Goal: Task Accomplishment & Management: Manage account settings

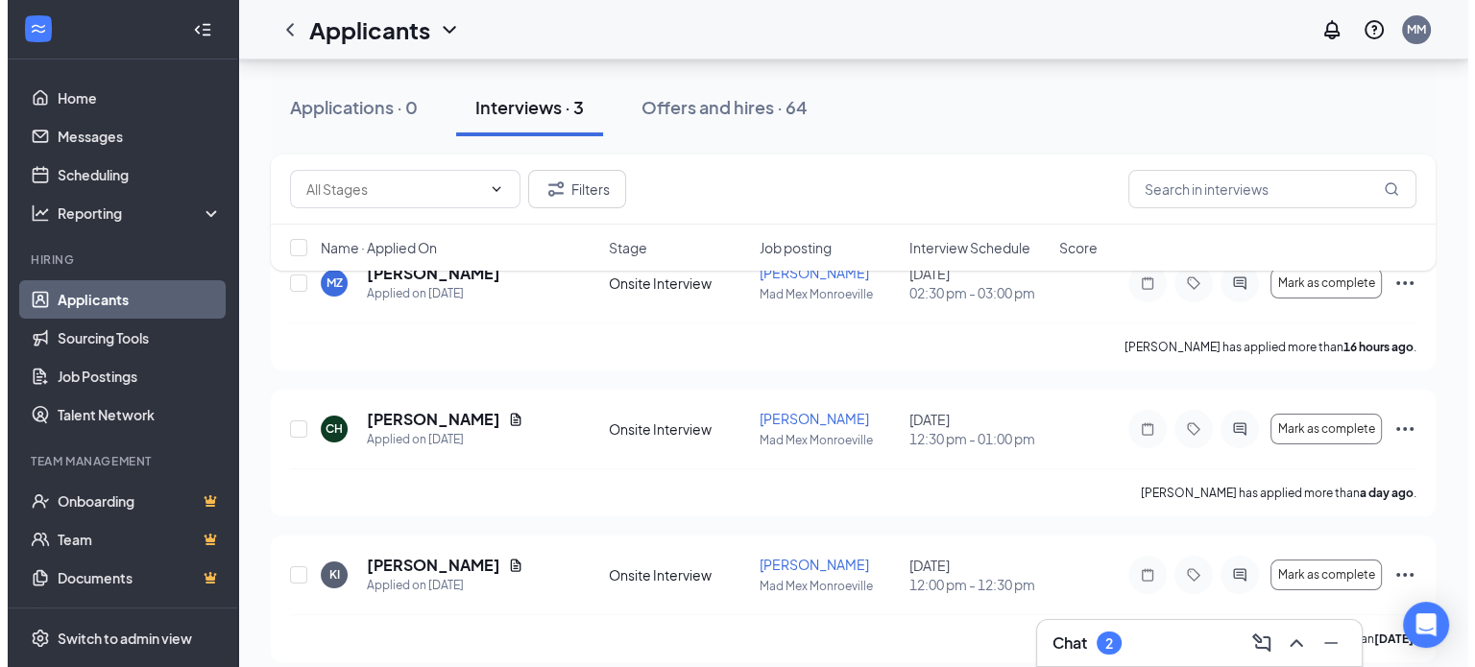
scroll to position [144, 0]
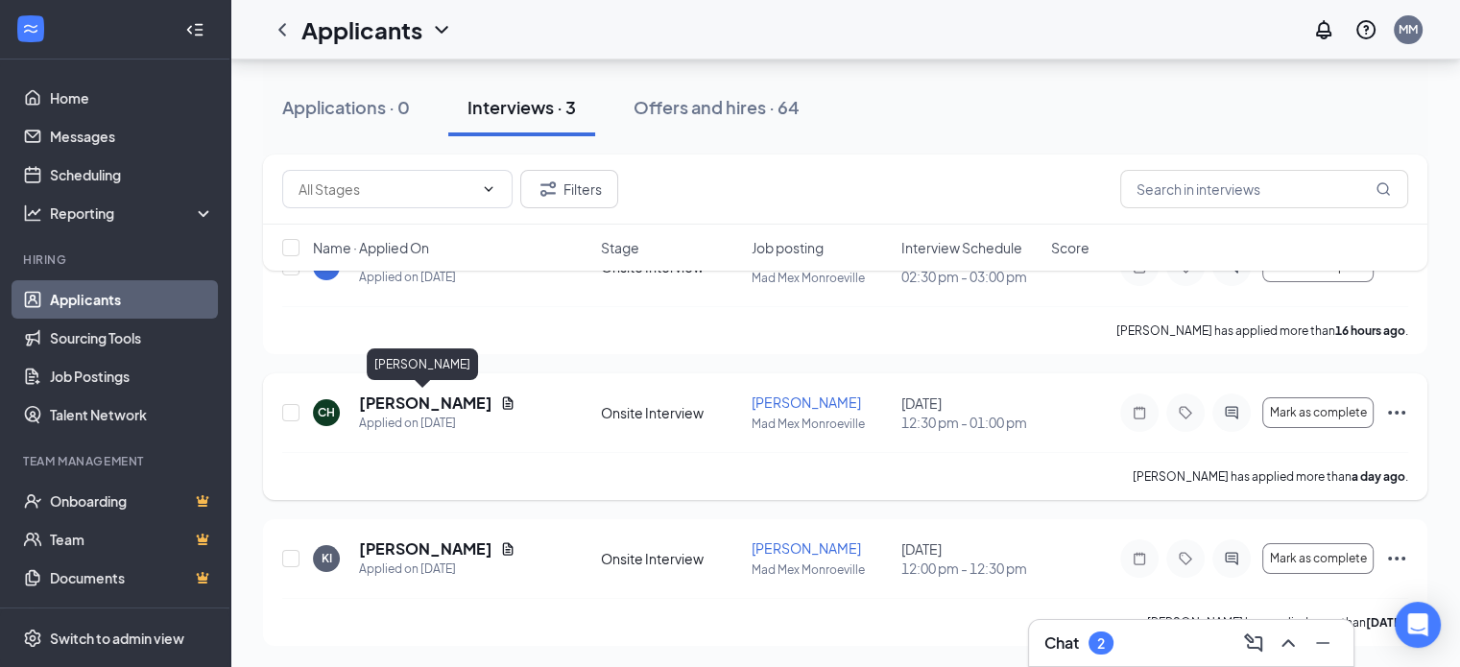
click at [388, 406] on h5 "[PERSON_NAME]" at bounding box center [425, 403] width 133 height 21
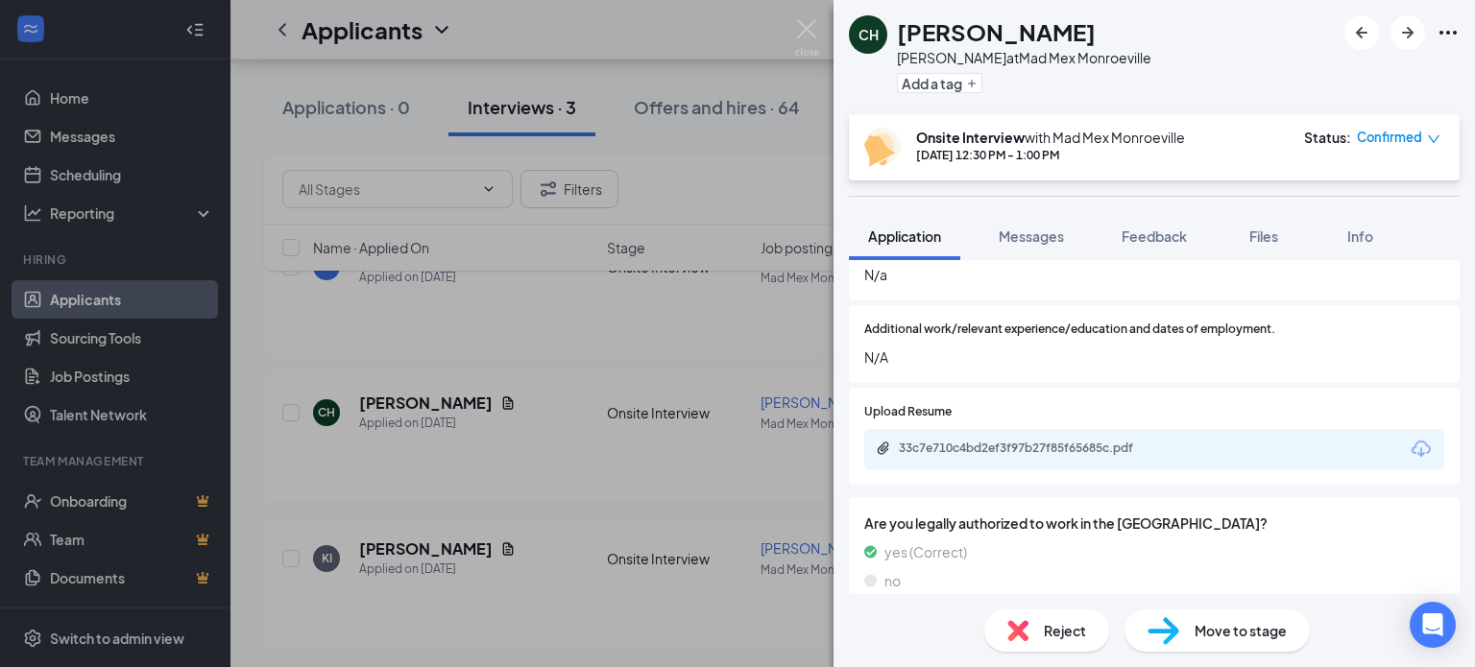
scroll to position [1346, 0]
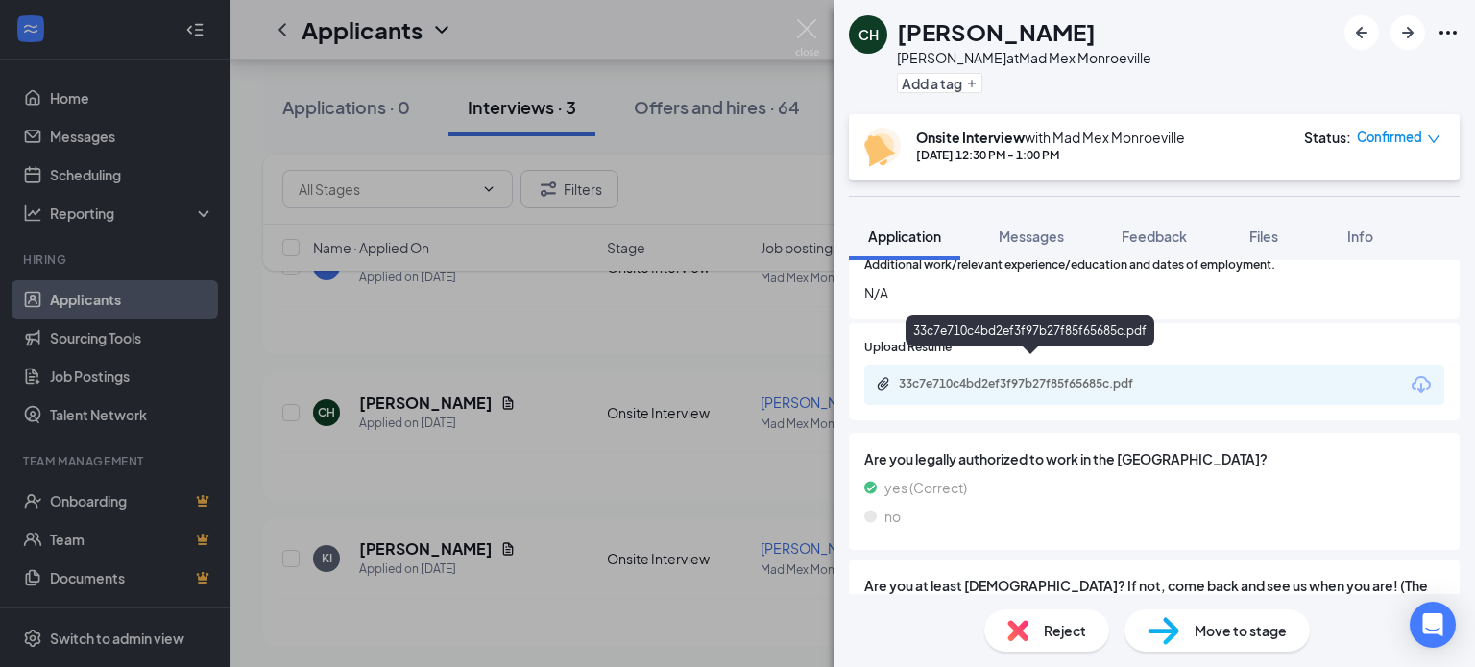
click at [984, 376] on div "33c7e710c4bd2ef3f97b27f85f65685c.pdf" at bounding box center [1033, 383] width 269 height 15
click at [391, 556] on div "CH [PERSON_NAME] at Mad Mex Monroeville Add a tag Onsite Interview with Mad Mex…" at bounding box center [737, 333] width 1475 height 667
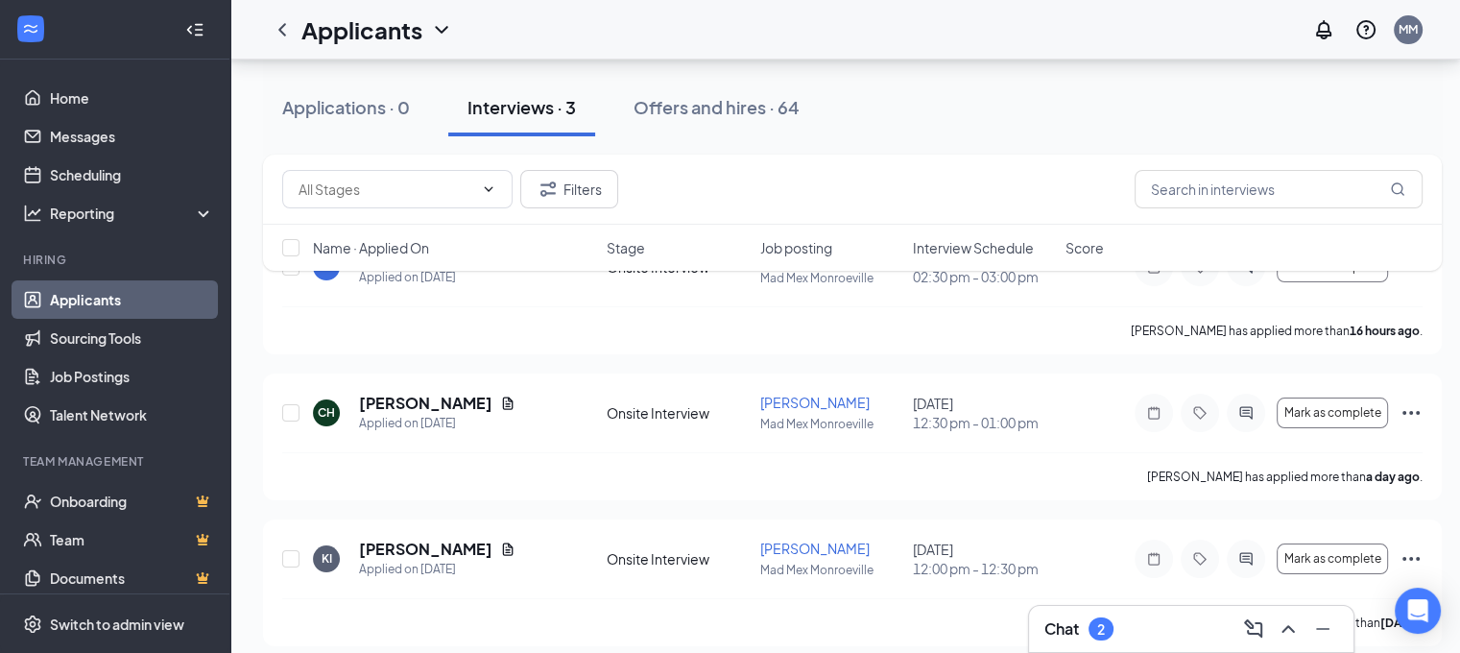
click at [391, 556] on h5 "[PERSON_NAME]" at bounding box center [425, 549] width 133 height 21
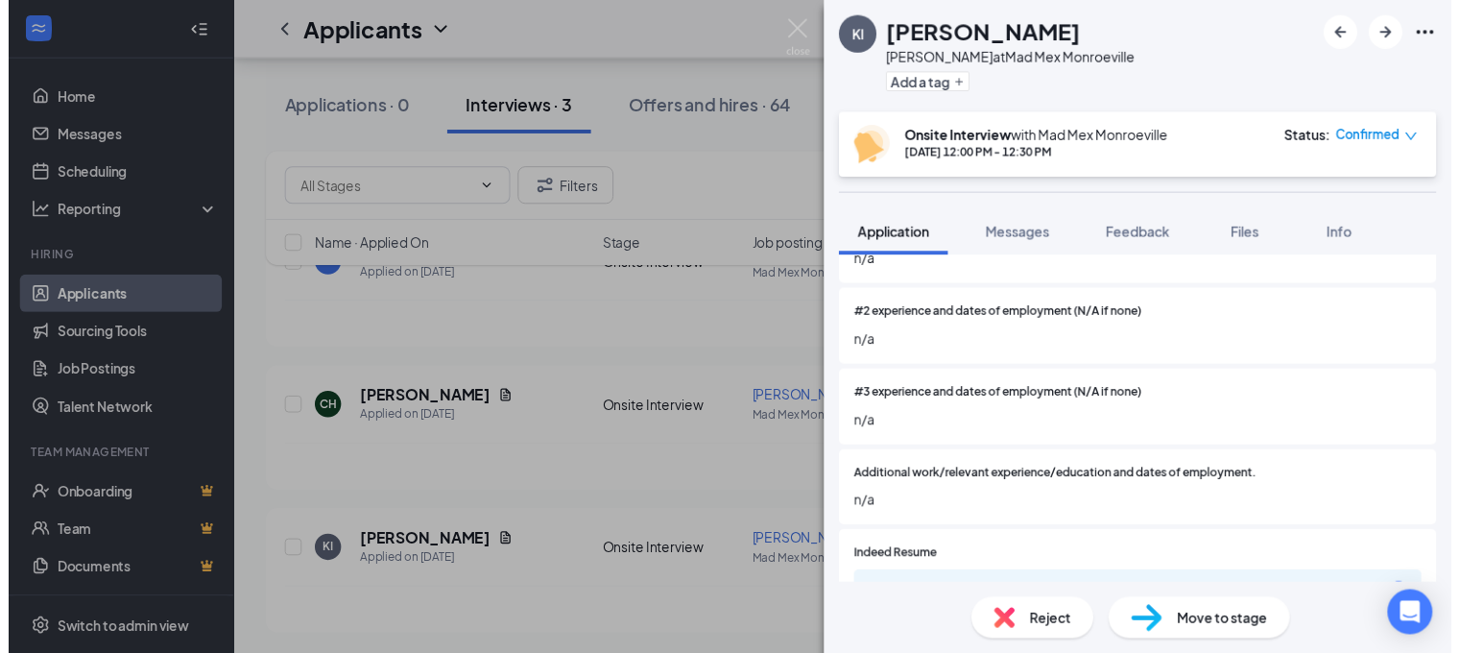
scroll to position [1152, 0]
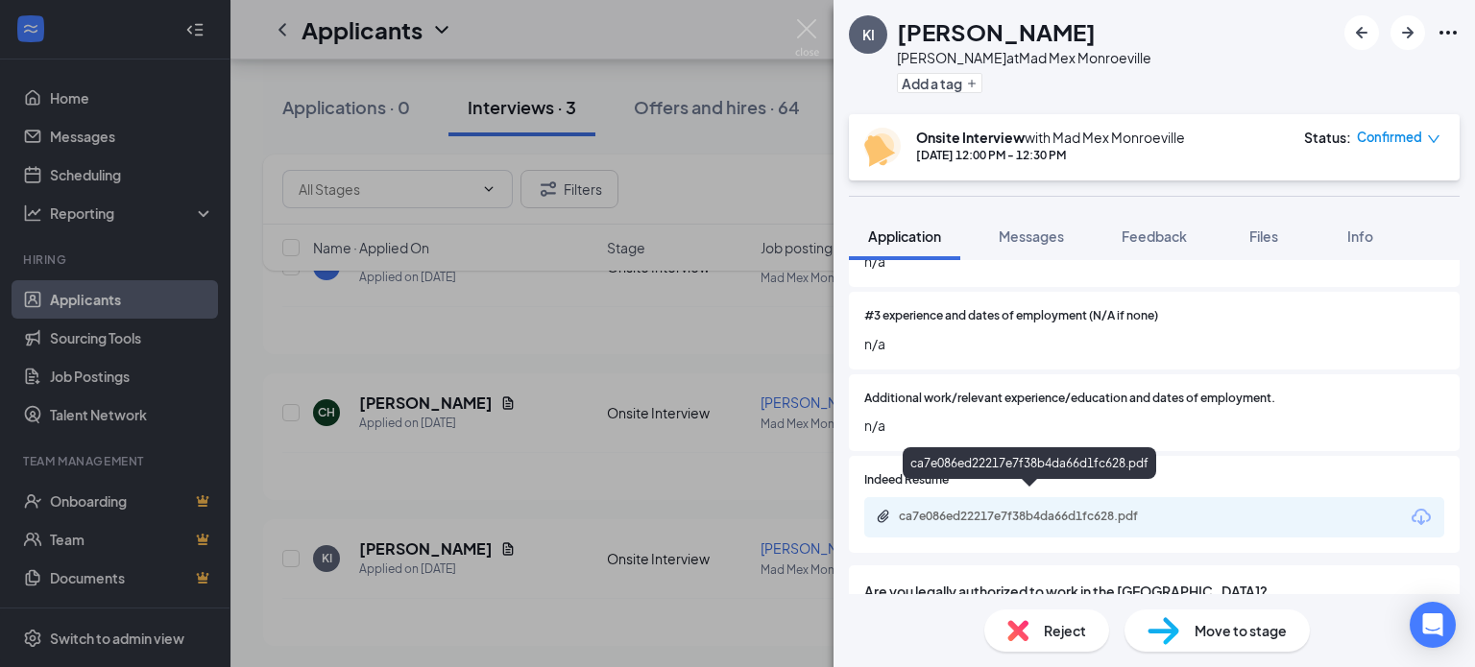
click at [991, 509] on div "ca7e086ed22217e7f38b4da66d1fc628.pdf" at bounding box center [1033, 516] width 269 height 15
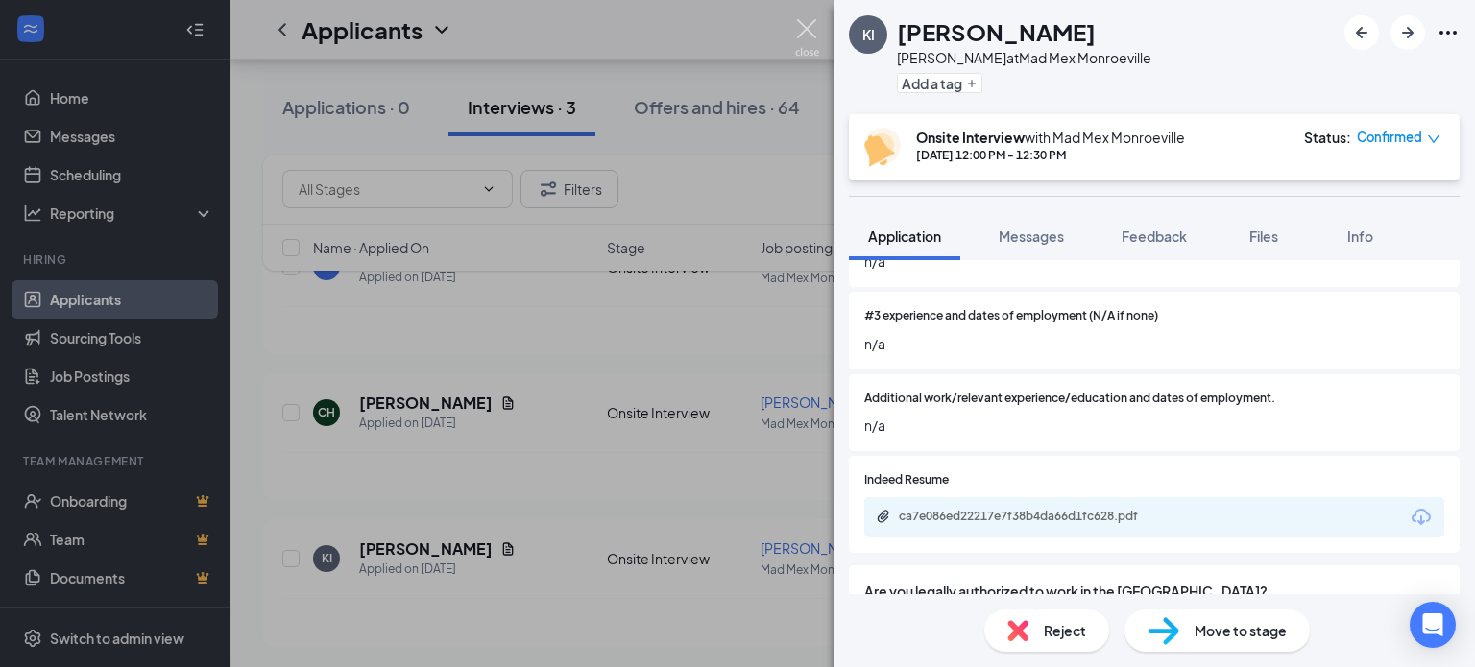
click at [804, 32] on img at bounding box center [807, 37] width 24 height 37
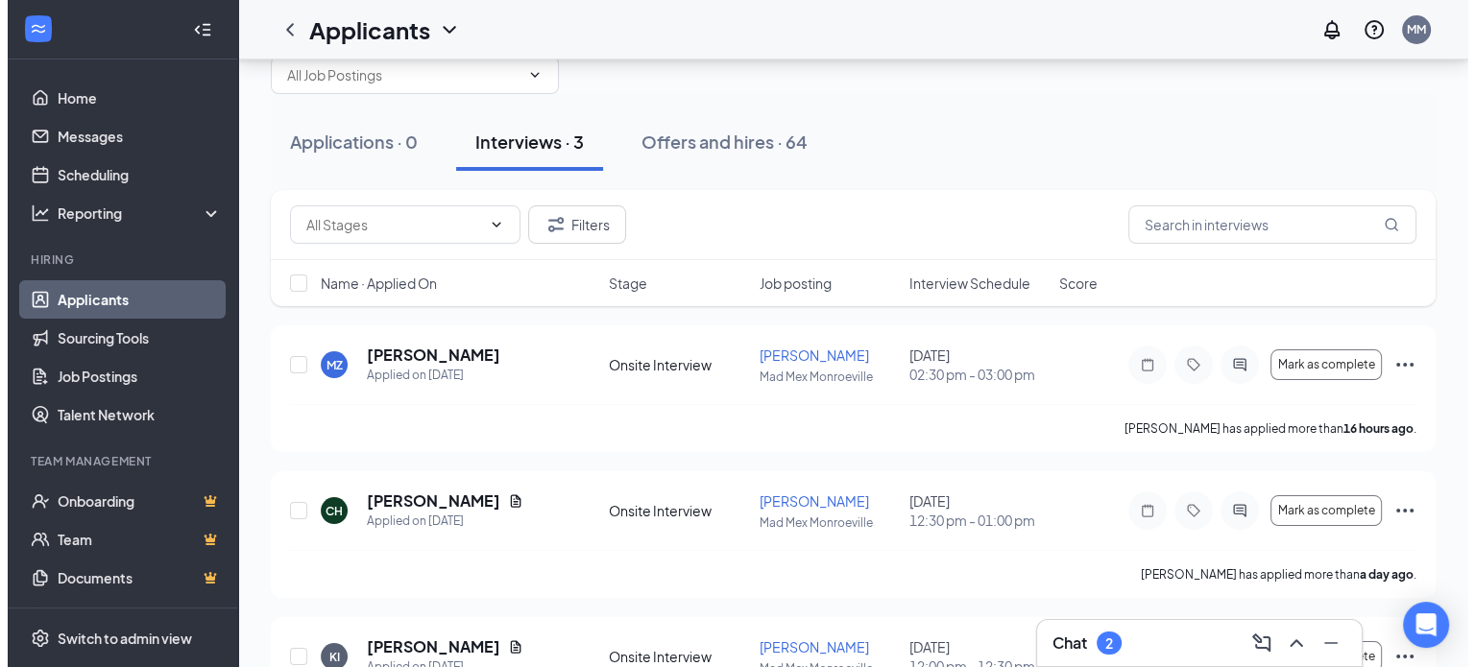
scroll to position [42, 0]
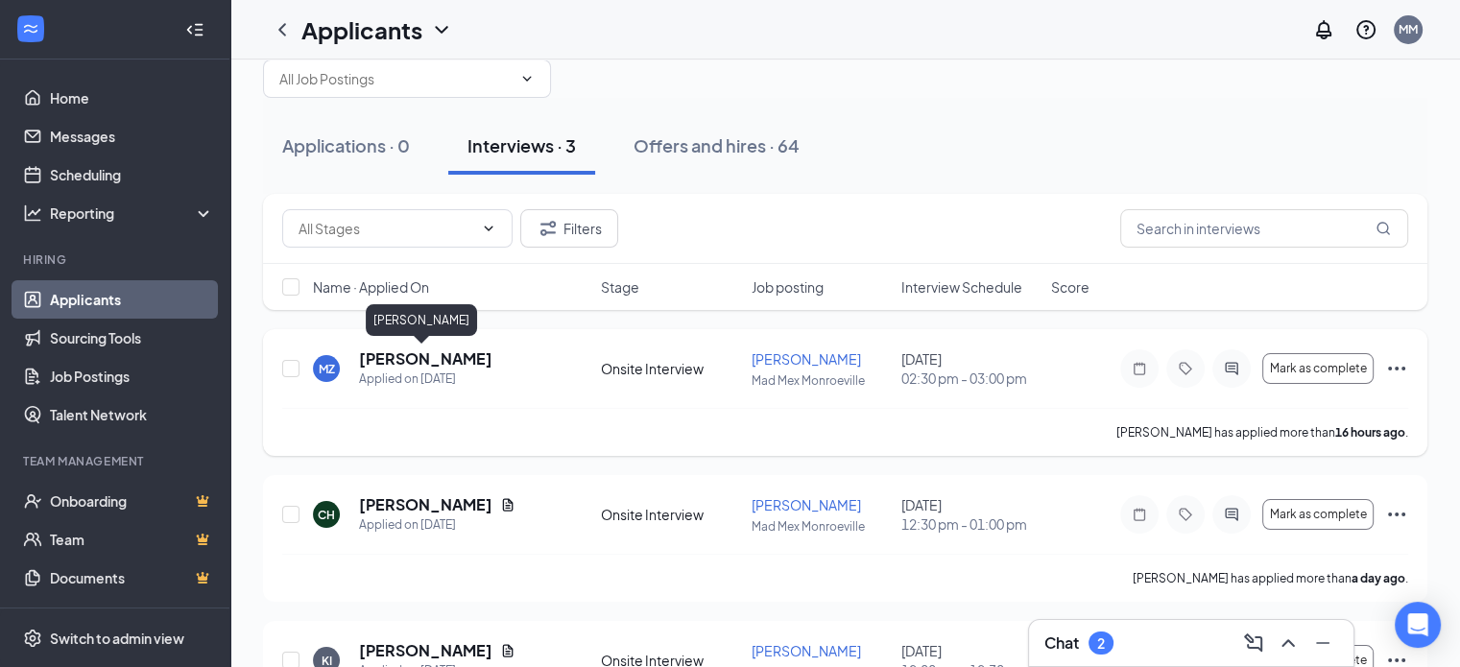
click at [387, 360] on h5 "[PERSON_NAME]" at bounding box center [425, 359] width 133 height 21
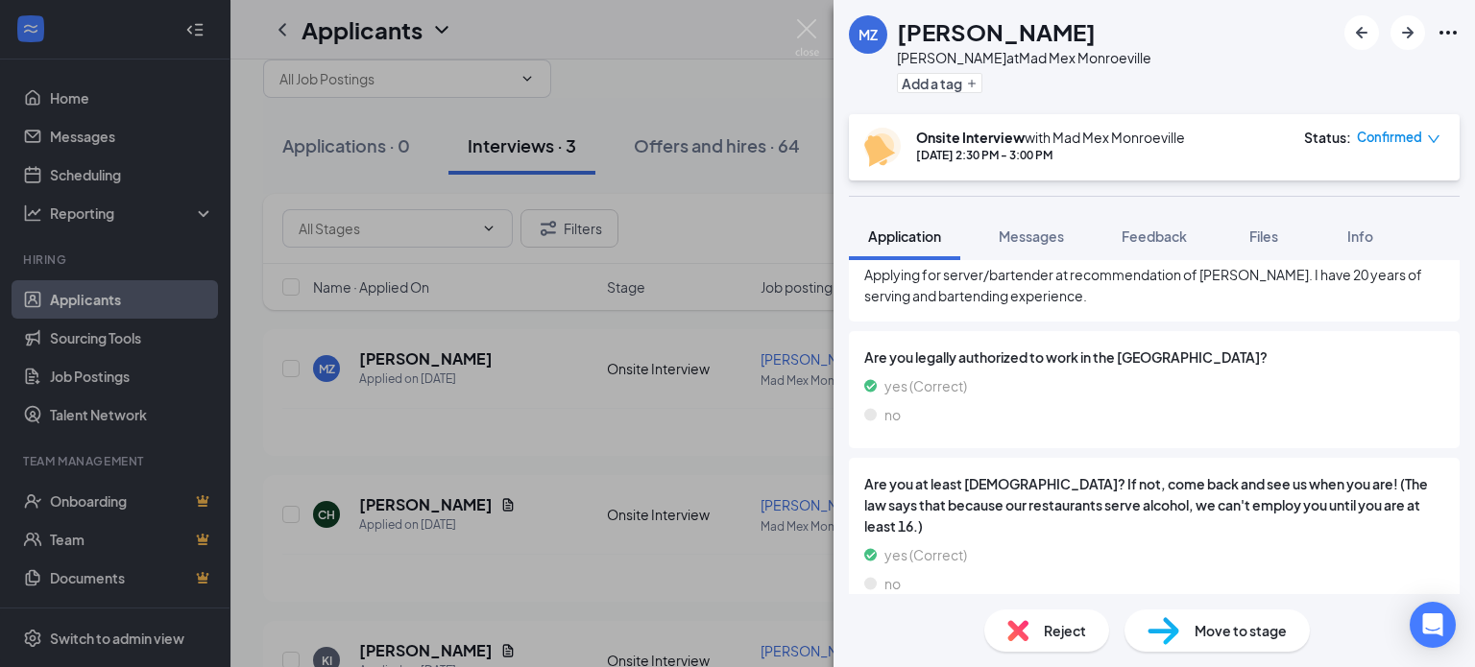
scroll to position [1394, 0]
